Goal: Transaction & Acquisition: Purchase product/service

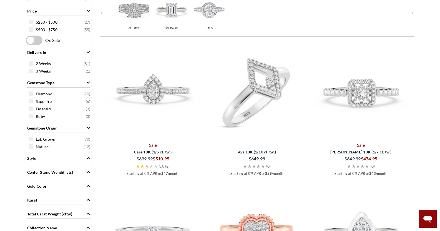
scroll to position [166, 0]
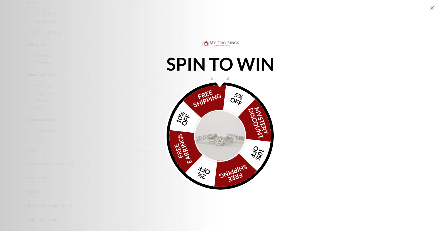
click at [431, 8] on icon "Close popup" at bounding box center [432, 8] width 4 height 4
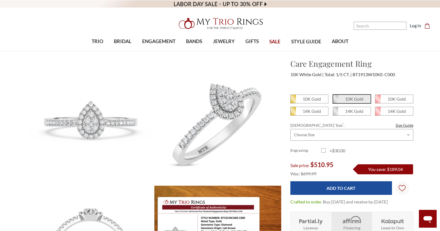
click at [289, 112] on div "10K Gold 10K Gold *" at bounding box center [352, 181] width 132 height 174
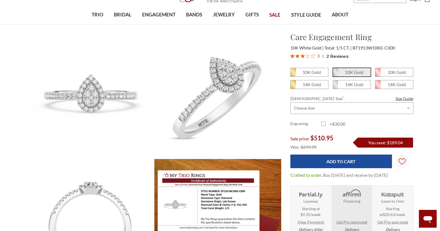
scroll to position [28, 0]
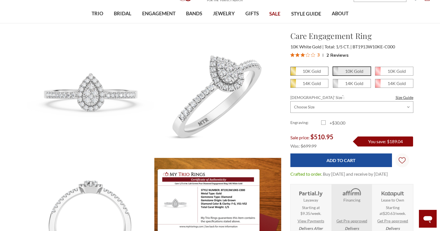
click at [320, 72] on em "10K Gold" at bounding box center [311, 70] width 18 height 5
click at [293, 73] on input "10K Gold" at bounding box center [292, 73] width 0 height 0
radio input "true"
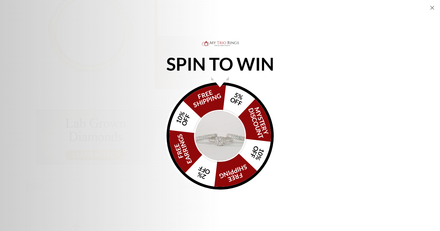
scroll to position [222, 0]
click at [432, 8] on icon "Close popup" at bounding box center [432, 8] width 4 height 4
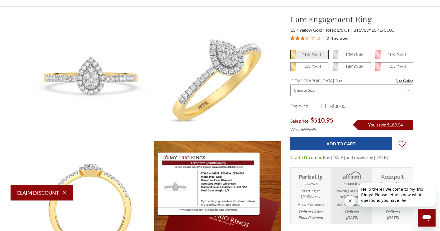
scroll to position [28, 0]
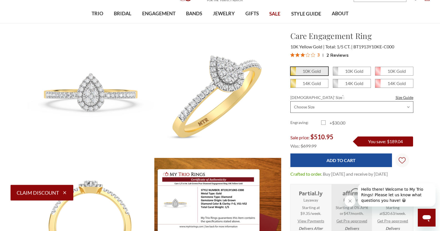
click at [313, 110] on select "Choose Size 3.00 3.25 3.50 3.75 4.00 4.25 4.50 4.75 5.00 5.25 5.50 5.75 6.00 6.…" at bounding box center [351, 107] width 123 height 12
select select "16007486"
click at [290, 101] on select "Choose Size 3.00 3.25 3.50 3.75 4.00 4.25 4.50 4.75 5.00 5.25 5.50 5.75 6.00 6.…" at bounding box center [351, 107] width 123 height 12
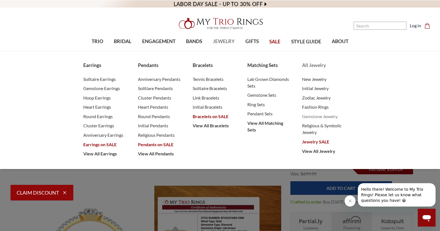
click at [314, 116] on span "Gemstone Jewelry" at bounding box center [324, 116] width 44 height 7
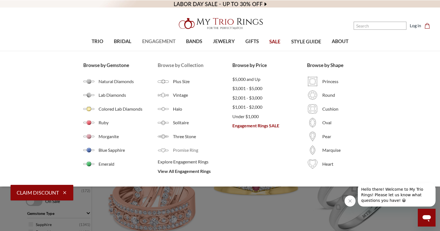
click at [184, 150] on span "Promise Ring" at bounding box center [202, 150] width 59 height 7
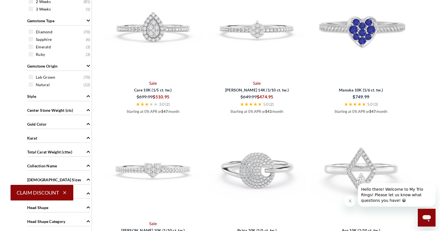
scroll to position [222, 0]
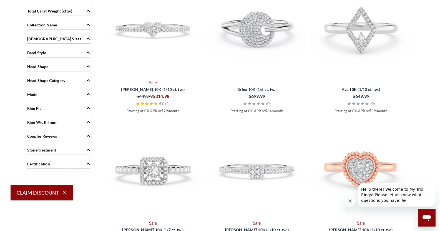
click at [427, 66] on main "Home Engagement Rings Promise Rings Promise Rings Make a promise to love one an…" at bounding box center [220, 196] width 440 height 998
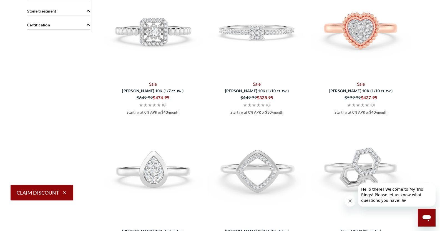
click at [427, 66] on main "Home Engagement Rings Promise Rings Promise Rings Make a promise to love one an…" at bounding box center [220, 57] width 440 height 998
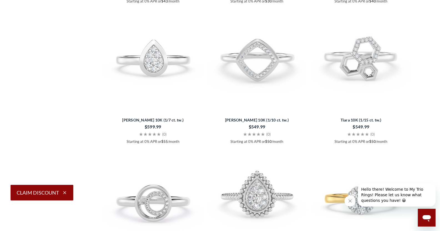
click at [427, 66] on main "Home Engagement Rings Promise Rings Promise Rings Make a promise to love one an…" at bounding box center [220, 40] width 440 height 1187
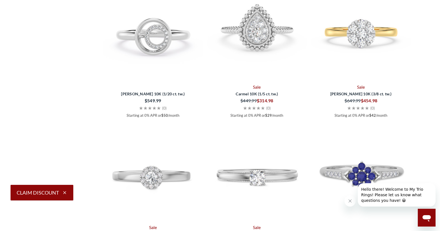
scroll to position [777, 0]
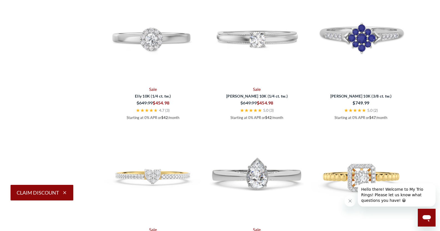
scroll to position [916, 0]
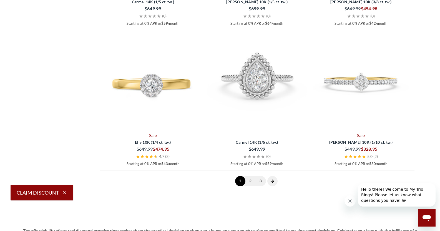
scroll to position [1471, 0]
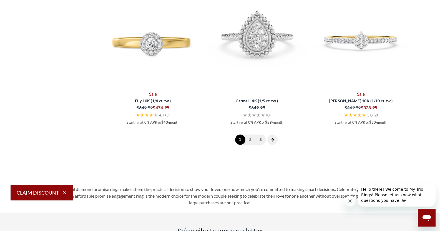
drag, startPoint x: 251, startPoint y: 138, endPoint x: 270, endPoint y: 125, distance: 22.9
click at [251, 138] on link "2" at bounding box center [250, 139] width 10 height 10
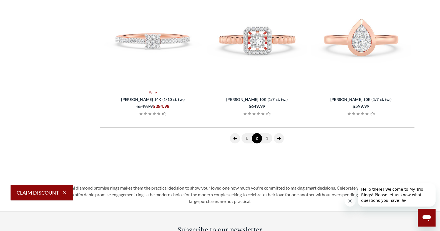
scroll to position [132, 0]
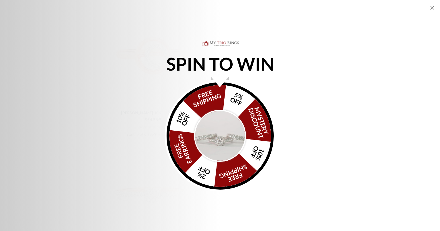
scroll to position [1131, 0]
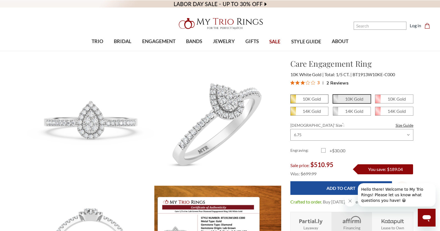
click at [317, 102] on span "10K Gold" at bounding box center [309, 99] width 37 height 8
click at [293, 101] on input "10K Gold" at bounding box center [292, 101] width 0 height 0
radio input "true"
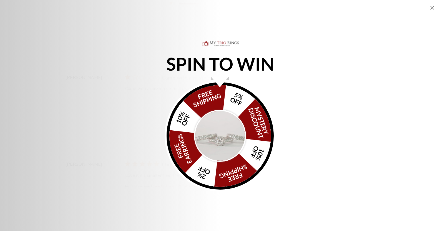
scroll to position [943, 0]
click at [431, 9] on icon "Close popup" at bounding box center [432, 7] width 7 height 7
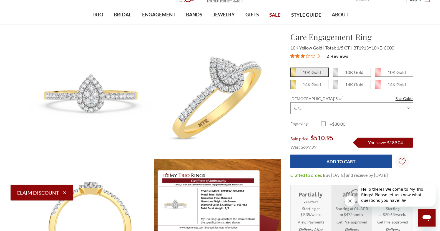
scroll to position [28, 0]
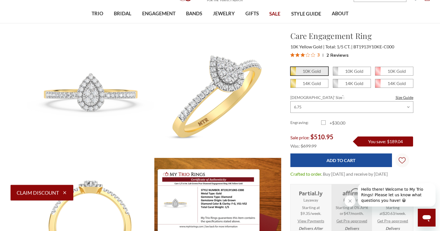
click at [324, 123] on label "+$30.00" at bounding box center [336, 122] width 31 height 7
click at [324, 123] on input "+$30.00" at bounding box center [323, 123] width 0 height 0
checkbox input "true"
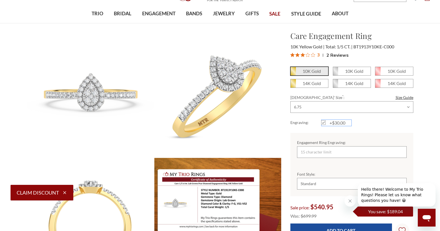
scroll to position [0, 0]
click at [371, 125] on div "Engraving: +$30.00" at bounding box center [351, 122] width 123 height 7
